Goal: Transaction & Acquisition: Book appointment/travel/reservation

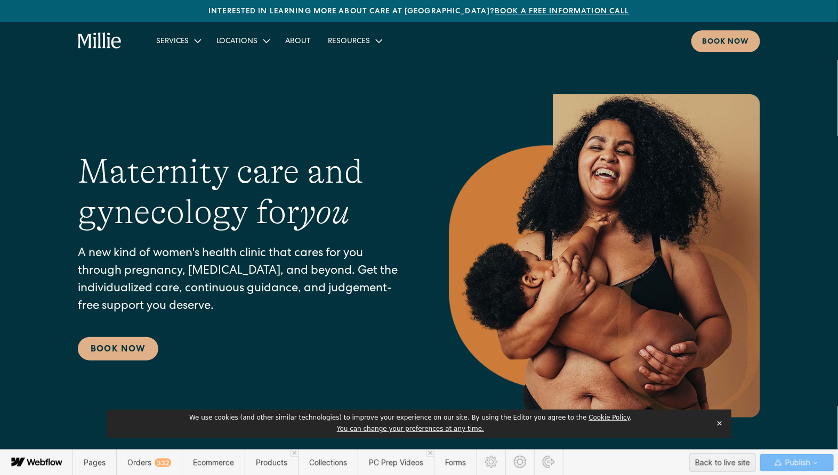
click at [718, 425] on button "✕" at bounding box center [719, 424] width 15 height 16
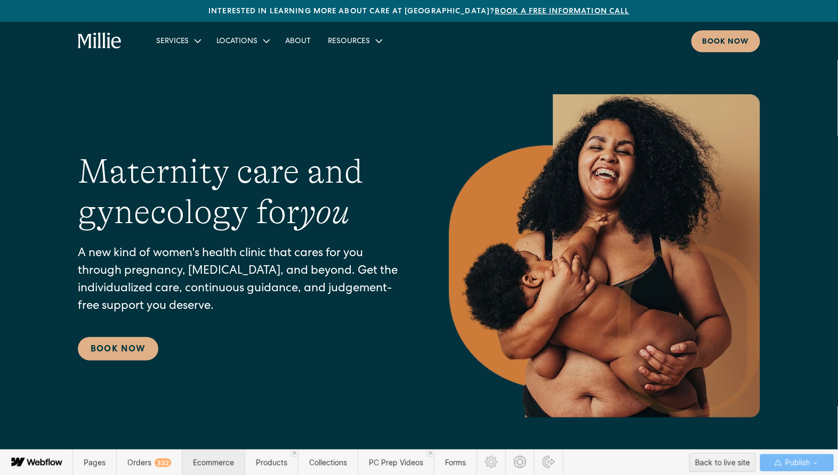
click at [206, 464] on span "Ecommerce" at bounding box center [213, 462] width 41 height 9
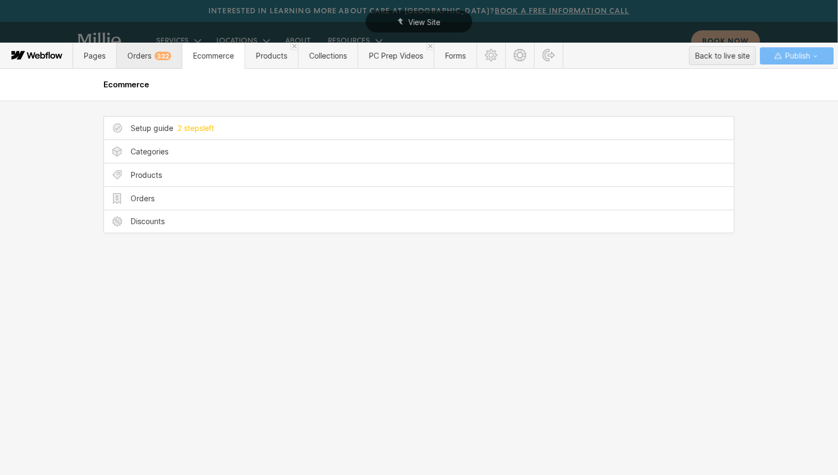
click at [150, 60] on span "Orders 332" at bounding box center [149, 55] width 44 height 9
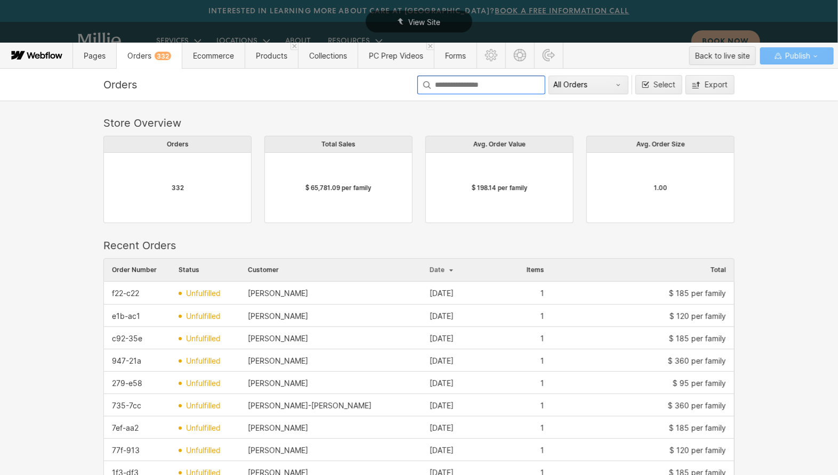
click at [489, 87] on input at bounding box center [481, 85] width 128 height 19
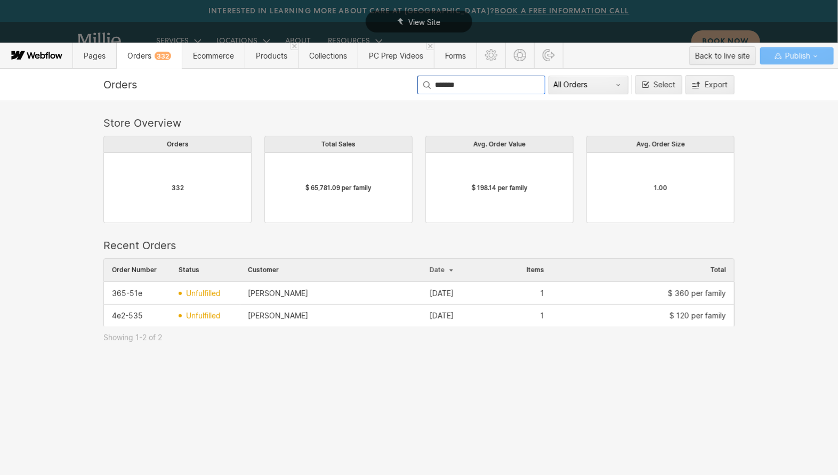
scroll to position [0, 1]
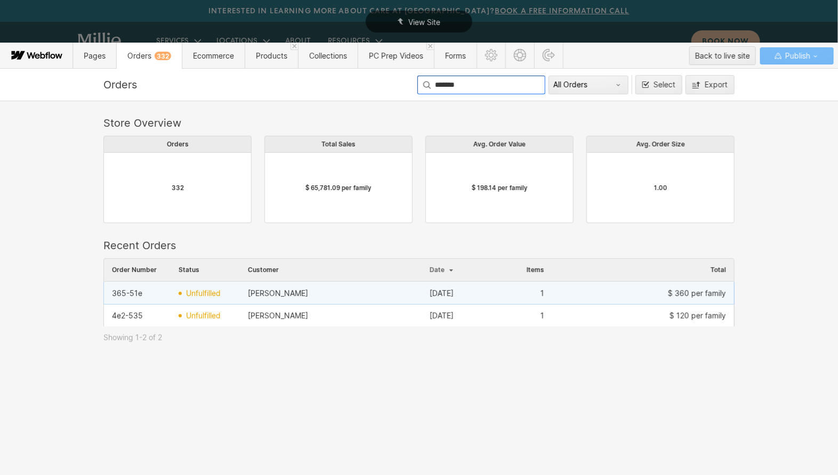
type input "*******"
click at [375, 295] on div "Kathleen Shannon" at bounding box center [331, 293] width 182 height 17
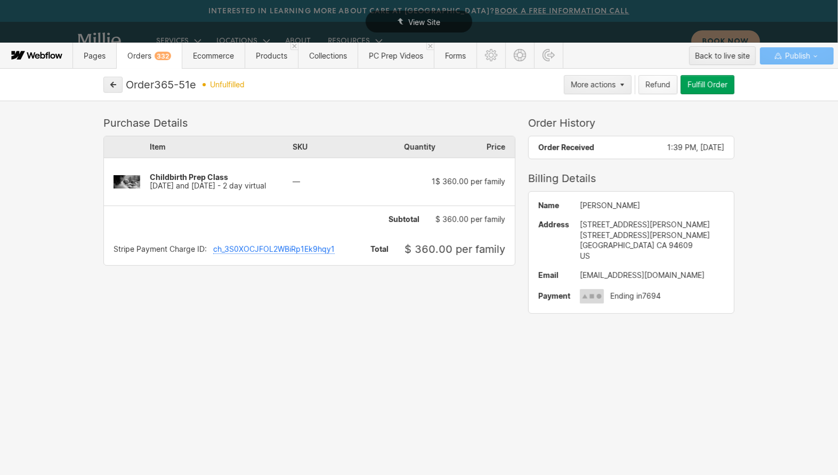
click at [654, 87] on div "Refund" at bounding box center [657, 84] width 25 height 9
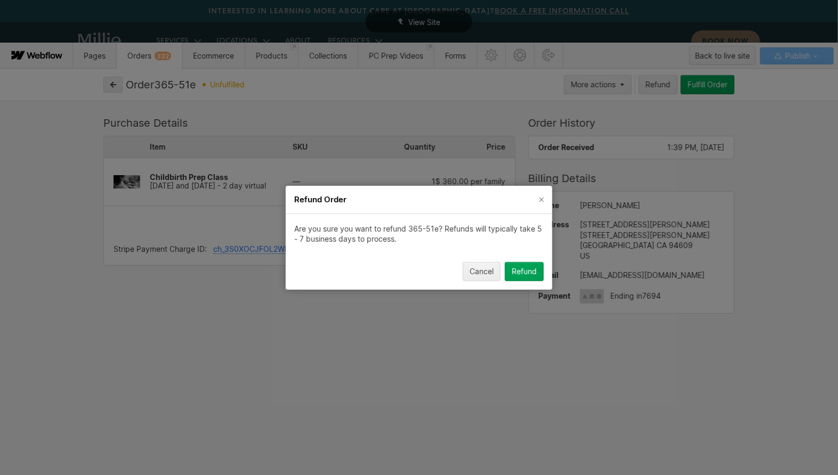
click at [519, 273] on div "Refund" at bounding box center [523, 271] width 25 height 9
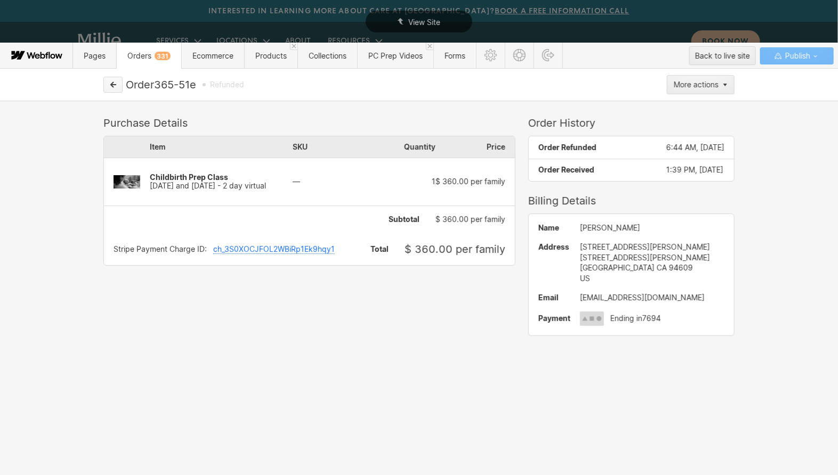
click at [112, 88] on button "button" at bounding box center [112, 85] width 19 height 16
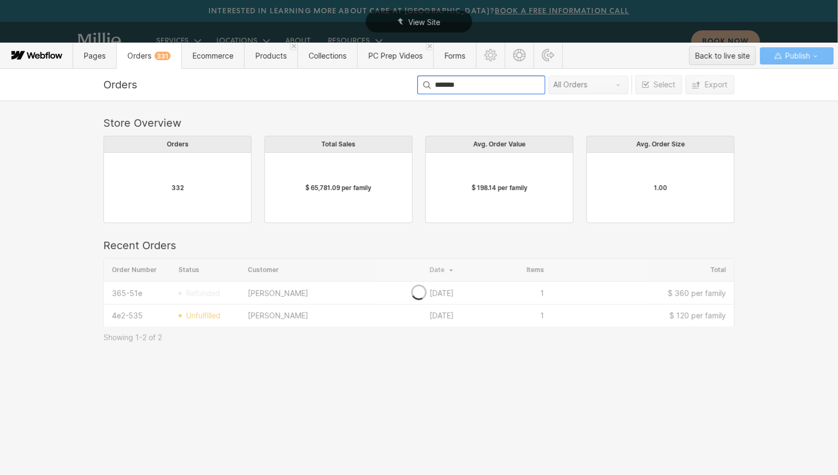
scroll to position [68, 631]
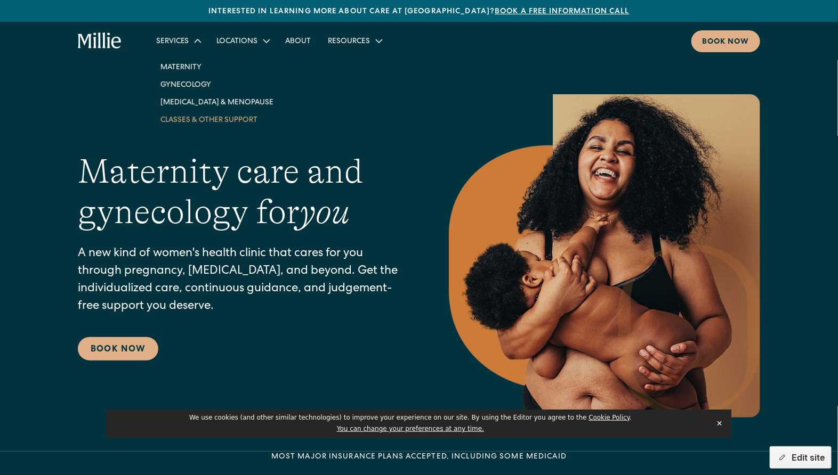
click at [199, 124] on link "Classes & Other Support" at bounding box center [217, 120] width 130 height 18
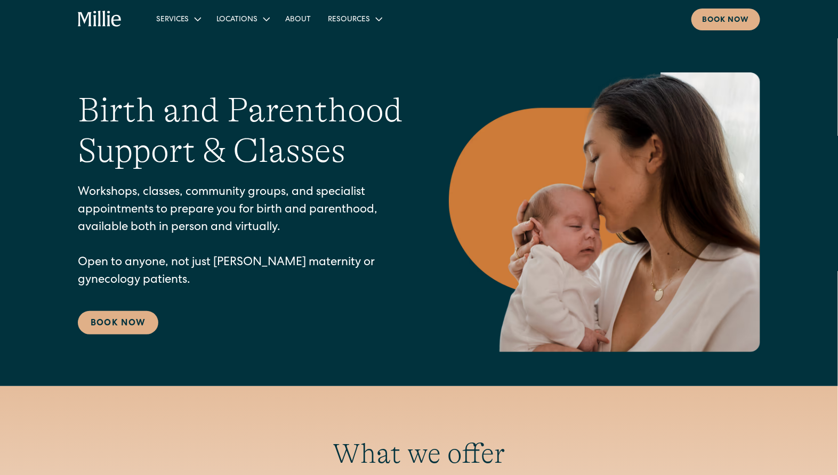
scroll to position [1, 0]
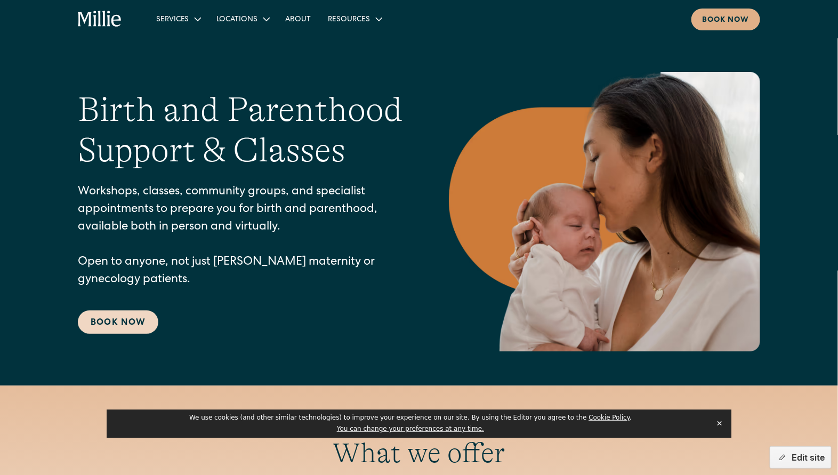
click at [133, 319] on link "Book Now" at bounding box center [118, 322] width 80 height 23
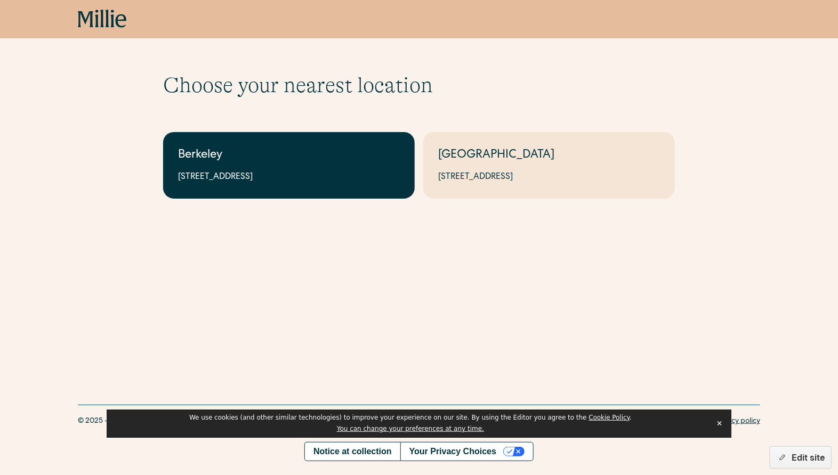
click at [330, 163] on div "Berkeley" at bounding box center [289, 156] width 222 height 18
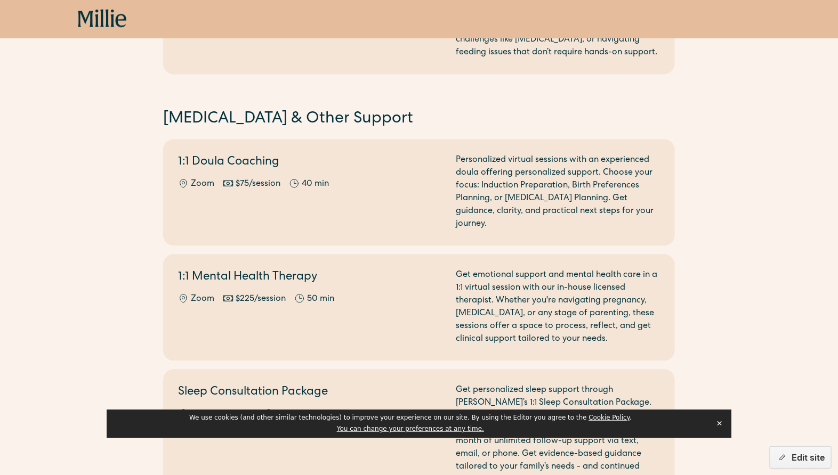
scroll to position [1176, 0]
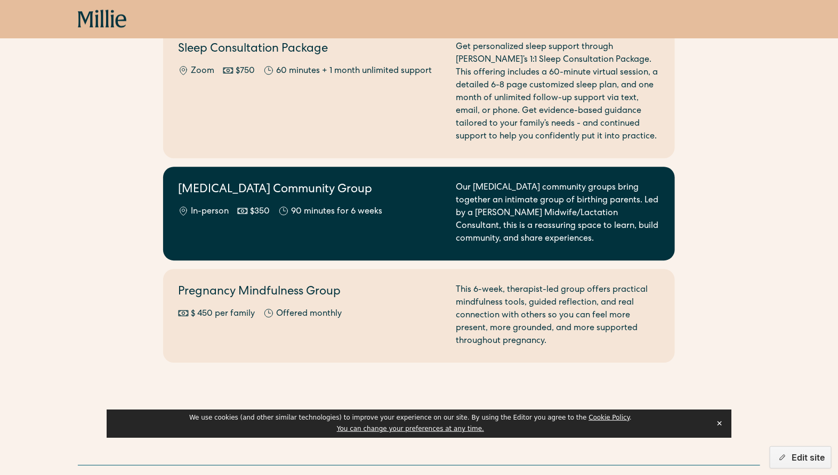
click at [336, 206] on div "90 minutes for 6 weeks" at bounding box center [336, 212] width 91 height 13
